Goal: Information Seeking & Learning: Check status

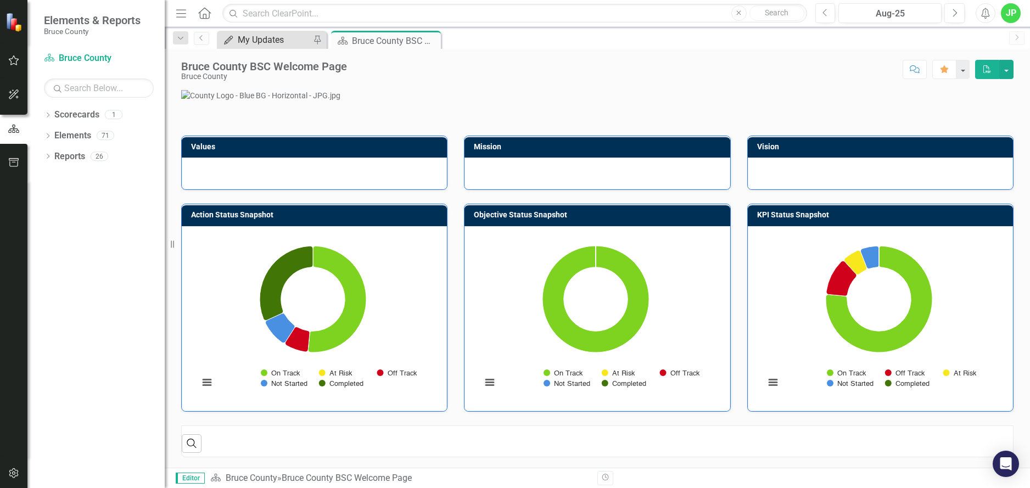
click at [262, 41] on div "My Updates" at bounding box center [274, 40] width 72 height 14
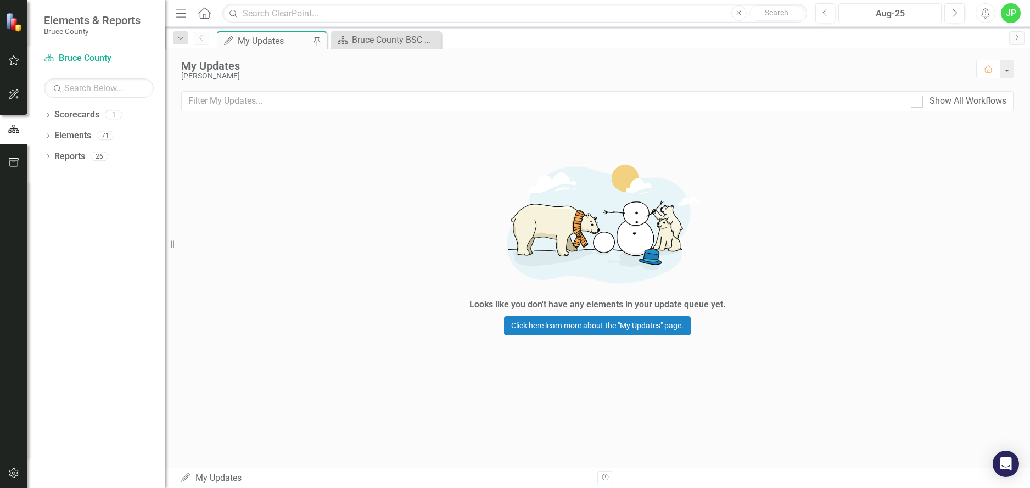
click at [871, 8] on div "Aug-25" at bounding box center [889, 13] width 95 height 13
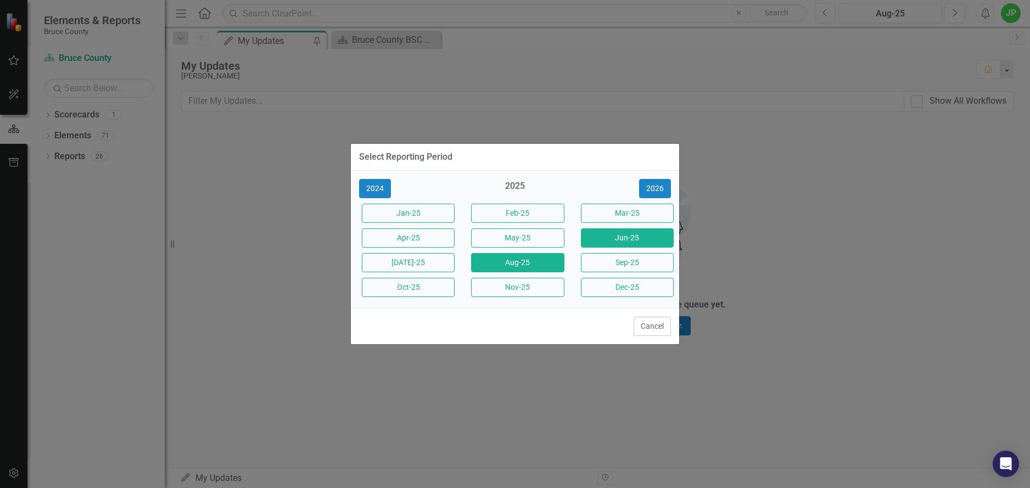
click at [608, 234] on button "Jun-25" at bounding box center [627, 237] width 93 height 19
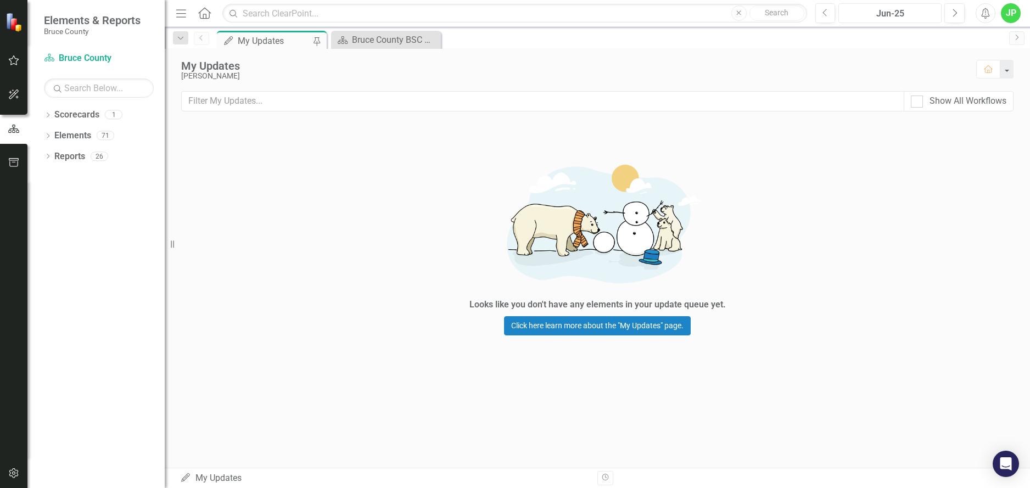
click at [907, 13] on div "Jun-25" at bounding box center [889, 13] width 95 height 13
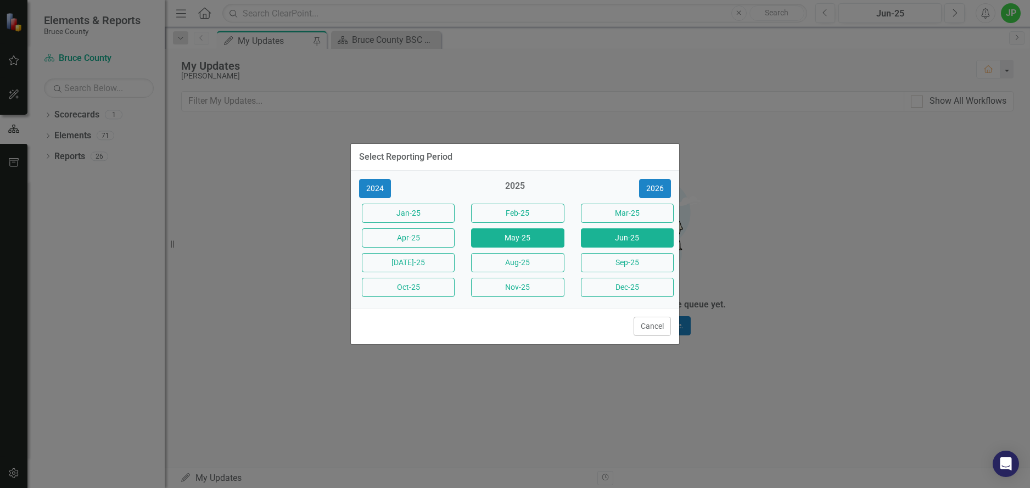
click at [534, 241] on button "May-25" at bounding box center [517, 237] width 93 height 19
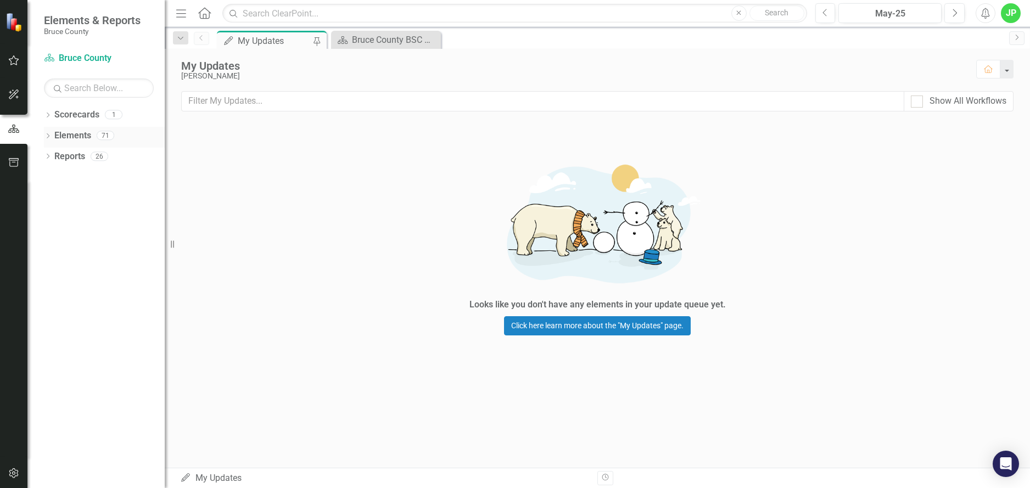
click at [73, 134] on link "Elements" at bounding box center [72, 136] width 37 height 13
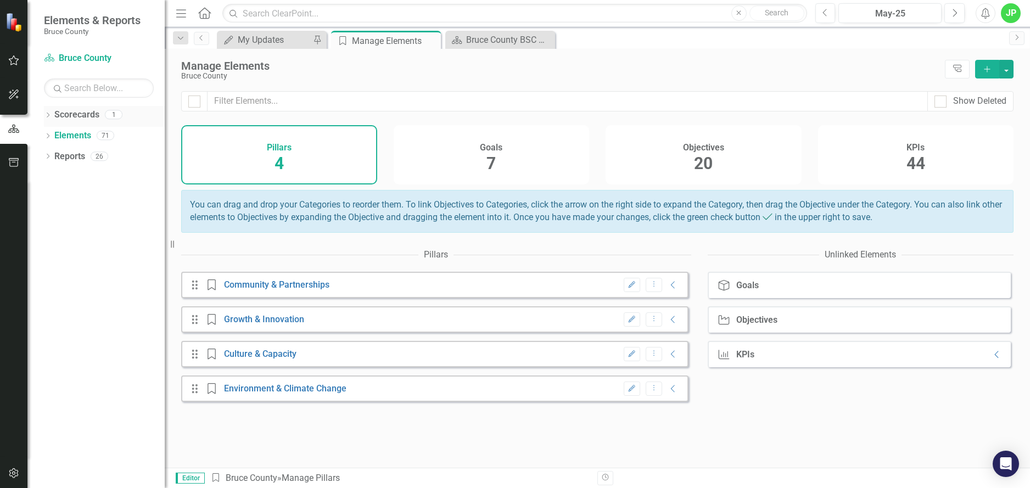
click at [62, 117] on link "Scorecards" at bounding box center [76, 115] width 45 height 13
click at [48, 115] on icon "Dropdown" at bounding box center [48, 116] width 8 height 6
click at [68, 132] on link "Bruce County" at bounding box center [112, 136] width 104 height 13
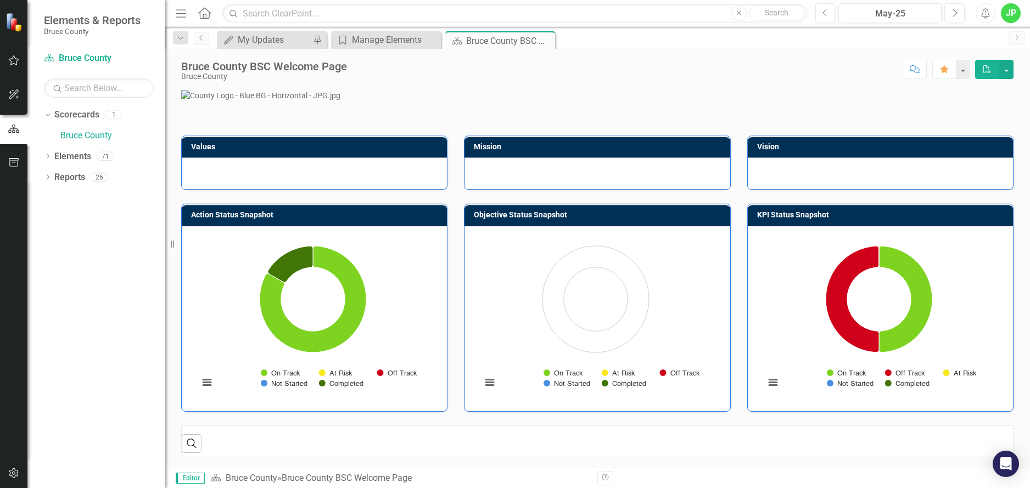
click at [205, 13] on icon "Home" at bounding box center [204, 13] width 14 height 12
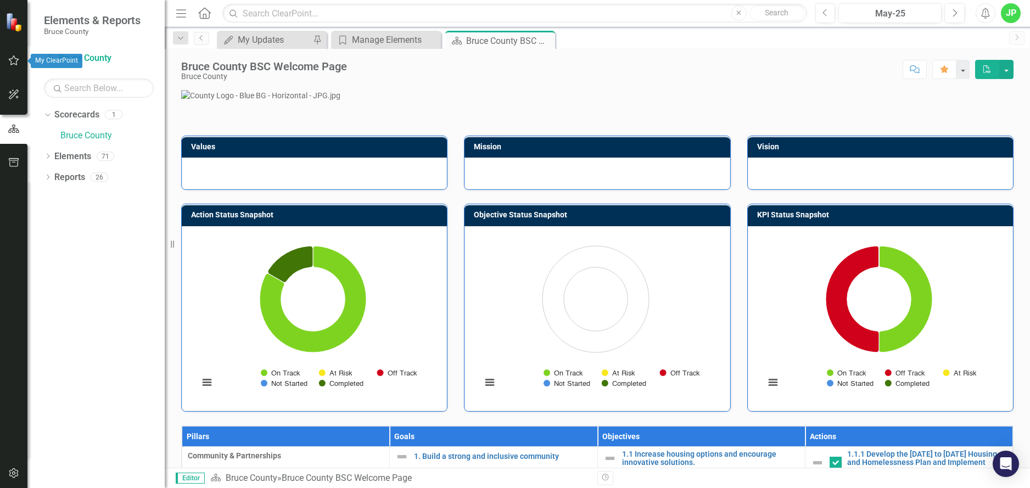
click at [11, 64] on icon "button" at bounding box center [14, 60] width 10 height 10
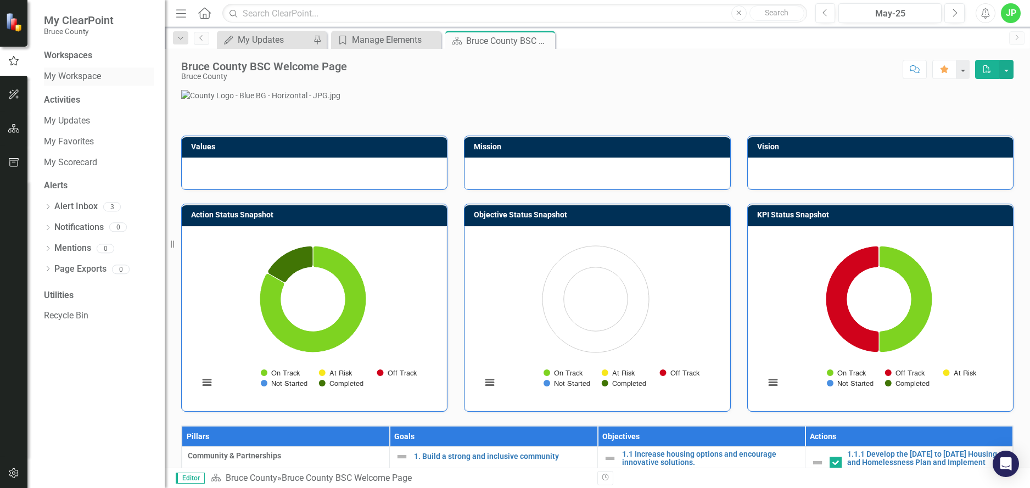
click at [77, 80] on link "My Workspace" at bounding box center [99, 76] width 110 height 13
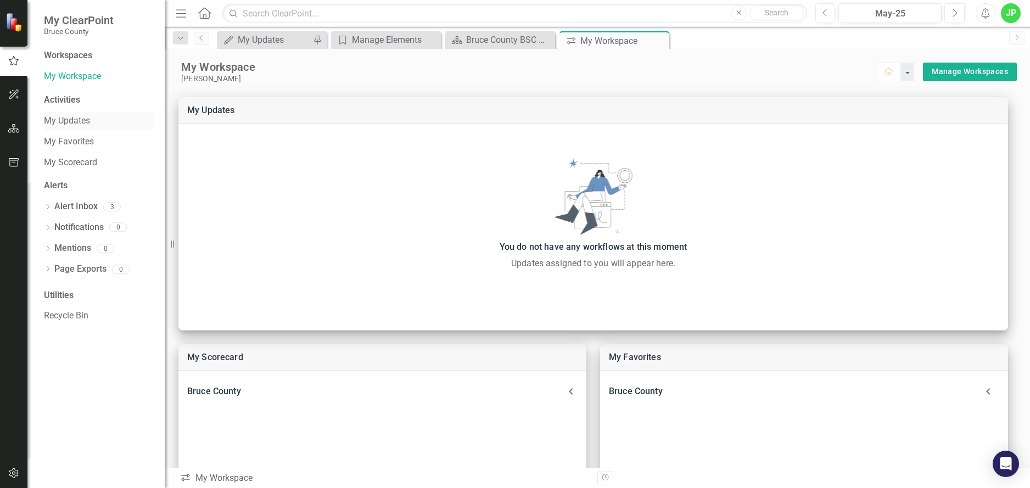
click at [86, 122] on link "My Updates" at bounding box center [99, 121] width 110 height 13
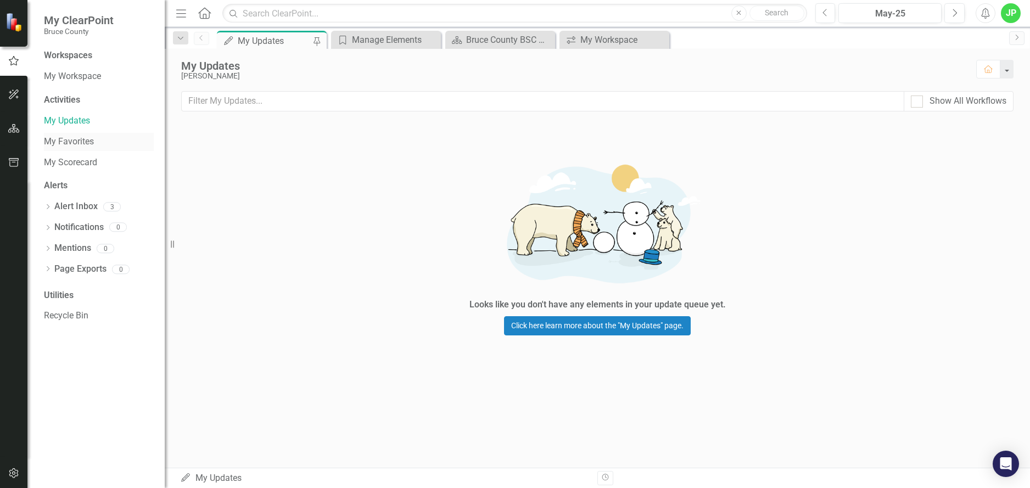
click at [74, 149] on div "My Favorites" at bounding box center [99, 142] width 110 height 18
click at [78, 205] on link "Alert Inbox" at bounding box center [75, 206] width 43 height 13
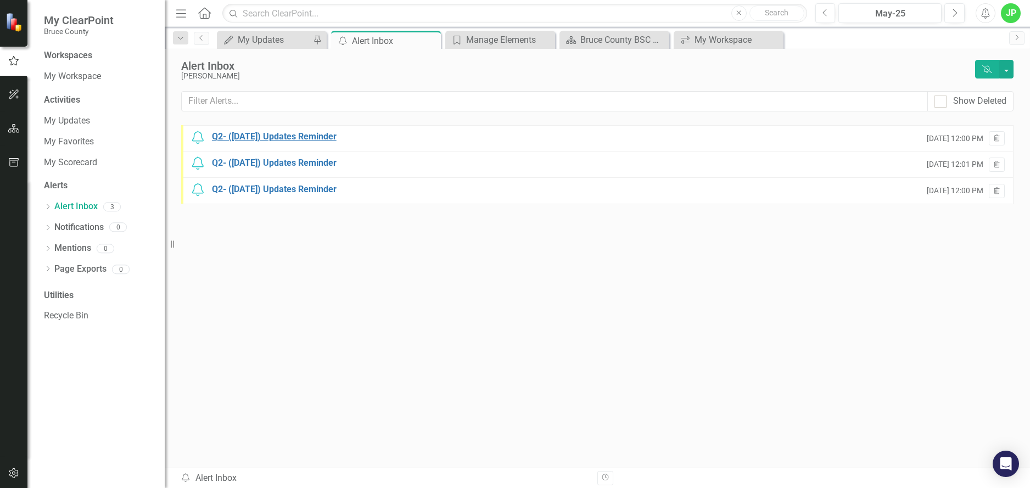
click at [296, 135] on div "Q2- ([DATE]) Updates Reminder" at bounding box center [274, 137] width 125 height 13
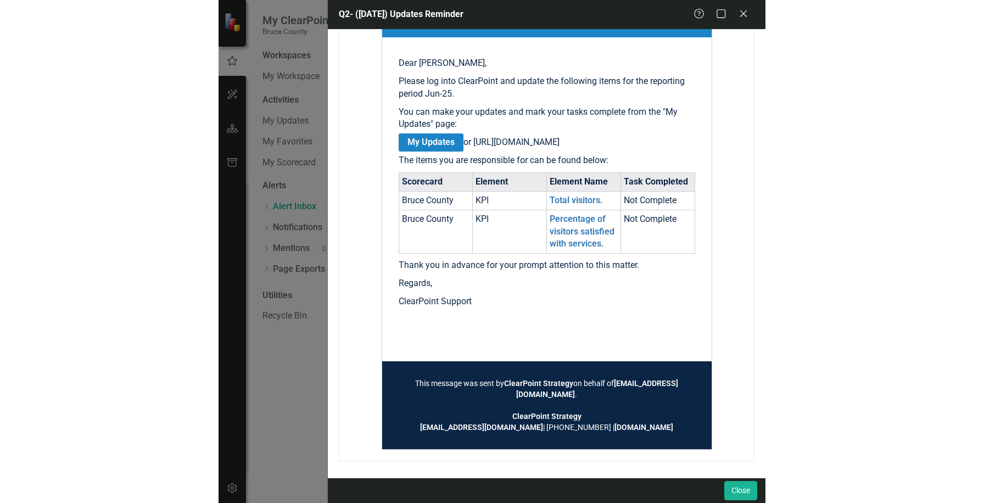
scroll to position [188, 0]
